Goal: Transaction & Acquisition: Purchase product/service

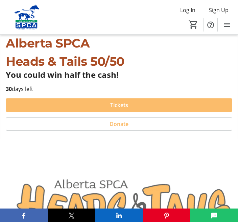
scroll to position [140, 0]
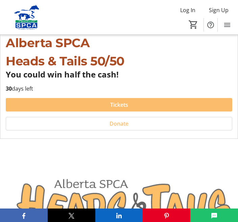
click at [126, 107] on span "Tickets" at bounding box center [119, 105] width 18 height 8
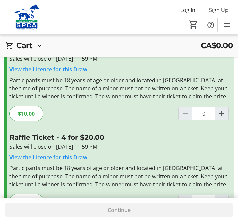
scroll to position [52, 0]
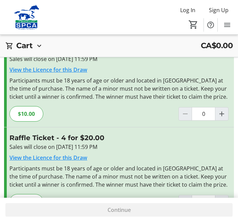
click at [226, 109] on span "Increment by one" at bounding box center [221, 114] width 13 height 13
type input "1"
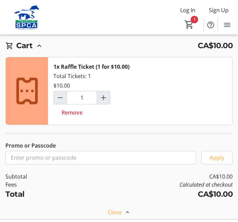
click at [124, 214] on span "Continue" at bounding box center [118, 210] width 23 height 8
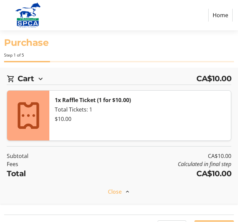
select select "CA"
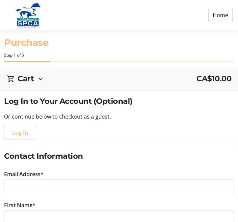
scroll to position [0, 0]
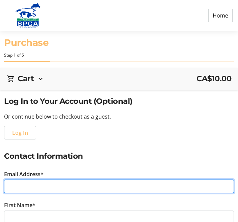
click at [14, 182] on input "Email Address*" at bounding box center [118, 186] width 229 height 13
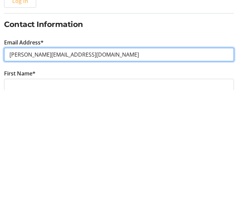
type input "[PERSON_NAME][EMAIL_ADDRESS][DOMAIN_NAME]"
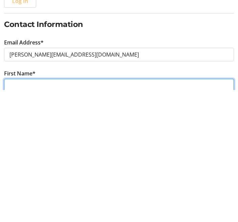
click at [16, 211] on input "First Name*" at bounding box center [118, 217] width 229 height 13
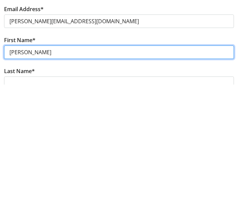
scroll to position [29, 0]
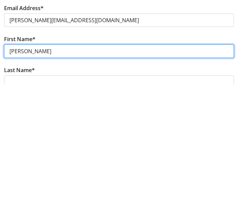
type input "[PERSON_NAME]"
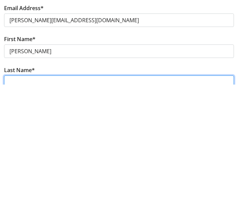
click at [18, 213] on input "Last Name*" at bounding box center [118, 219] width 229 height 13
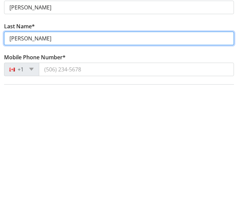
scroll to position [74, 0]
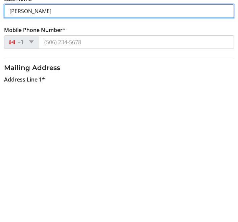
type input "[PERSON_NAME]"
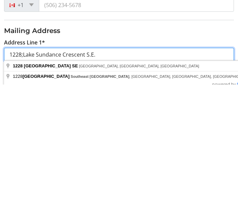
click at [28, 186] on input "1228;Lake Sundance Crescent S.E." at bounding box center [118, 192] width 229 height 13
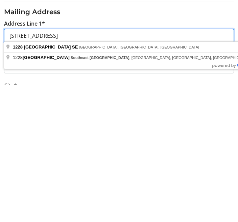
scroll to position [159, 0]
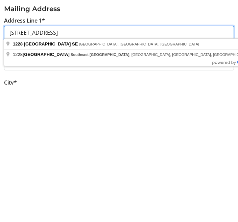
type input "[STREET_ADDRESS]"
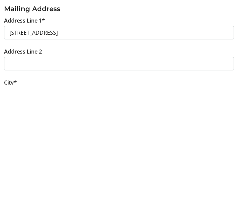
scroll to position [206, 0]
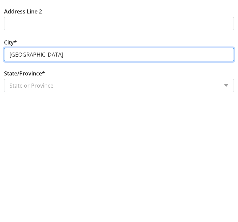
type input "[GEOGRAPHIC_DATA]"
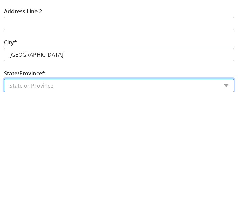
click at [36, 210] on select "State or Province State or Province [GEOGRAPHIC_DATA] [GEOGRAPHIC_DATA] [GEOGRA…" at bounding box center [118, 216] width 229 height 13
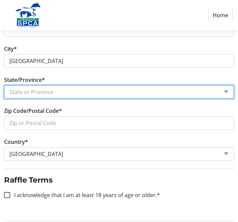
select select "AB"
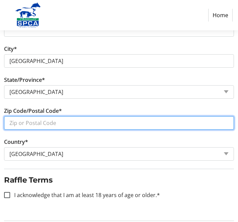
click at [13, 126] on input "Zip Code/Postal Code*" at bounding box center [118, 123] width 229 height 13
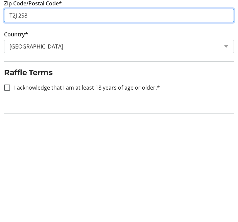
type input "T2J 2S8"
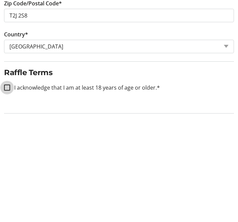
click at [7, 193] on input "I acknowledge that I am at least 18 years of age or older.*" at bounding box center [7, 196] width 6 height 6
checkbox input "true"
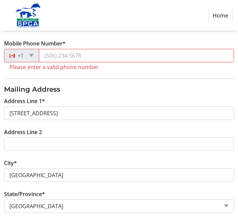
scroll to position [221, 0]
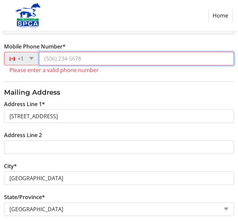
click at [50, 57] on input "Mobile Phone Number*" at bounding box center [136, 58] width 195 height 13
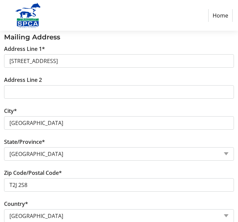
scroll to position [268, 0]
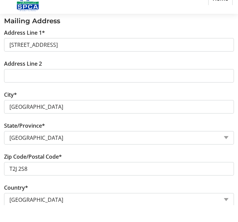
type input "[PHONE_NUMBER]"
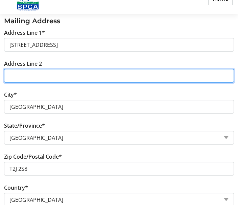
click at [11, 86] on input "Address Line 2" at bounding box center [118, 92] width 229 height 13
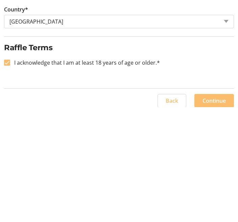
scroll to position [353, 0]
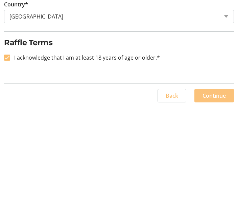
type input "[STREET_ADDRESS]"
click at [214, 207] on span "Continue" at bounding box center [213, 211] width 23 height 8
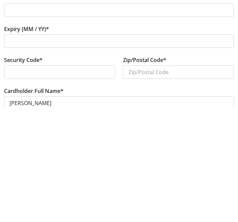
scroll to position [29, 0]
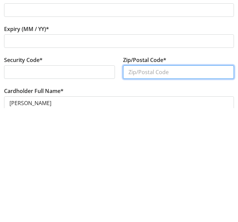
click at [135, 180] on input "Zip/Postal Code*" at bounding box center [178, 186] width 111 height 13
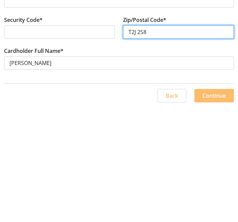
scroll to position [68, 0]
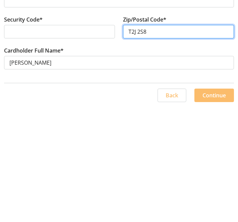
type input "T2J 2S8"
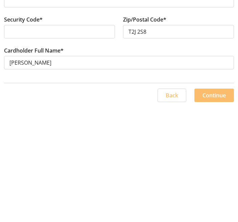
click at [208, 207] on span "Continue" at bounding box center [213, 211] width 23 height 8
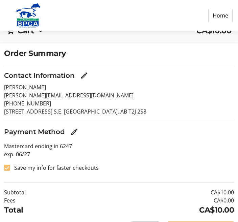
scroll to position [54, 0]
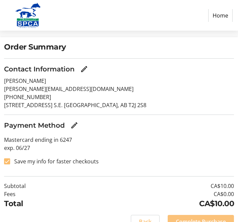
click at [183, 222] on span "Complete Purchase" at bounding box center [200, 222] width 50 height 8
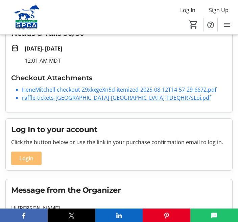
scroll to position [96, 0]
